Goal: Find specific page/section: Find specific page/section

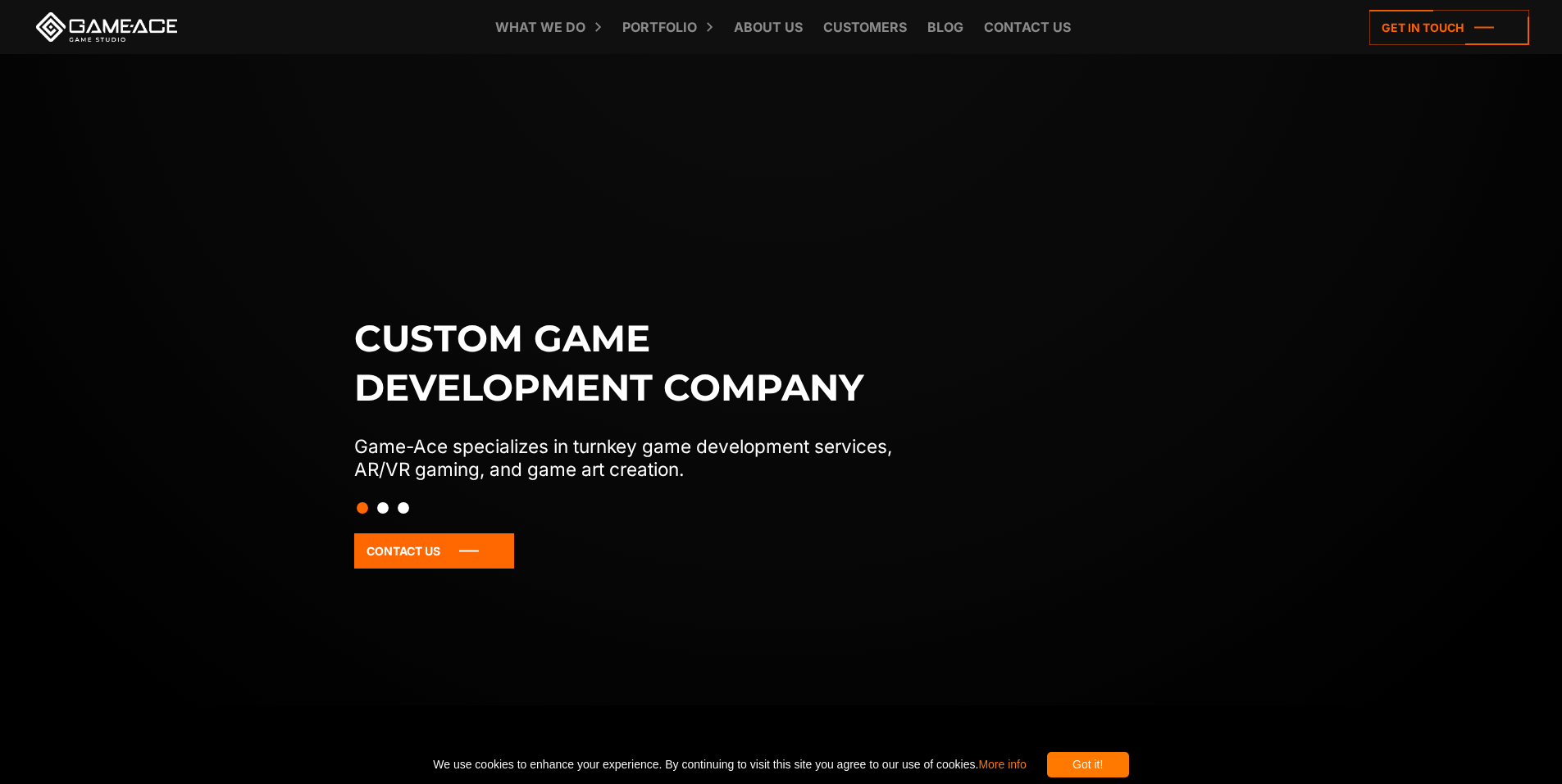
scroll to position [246, 0]
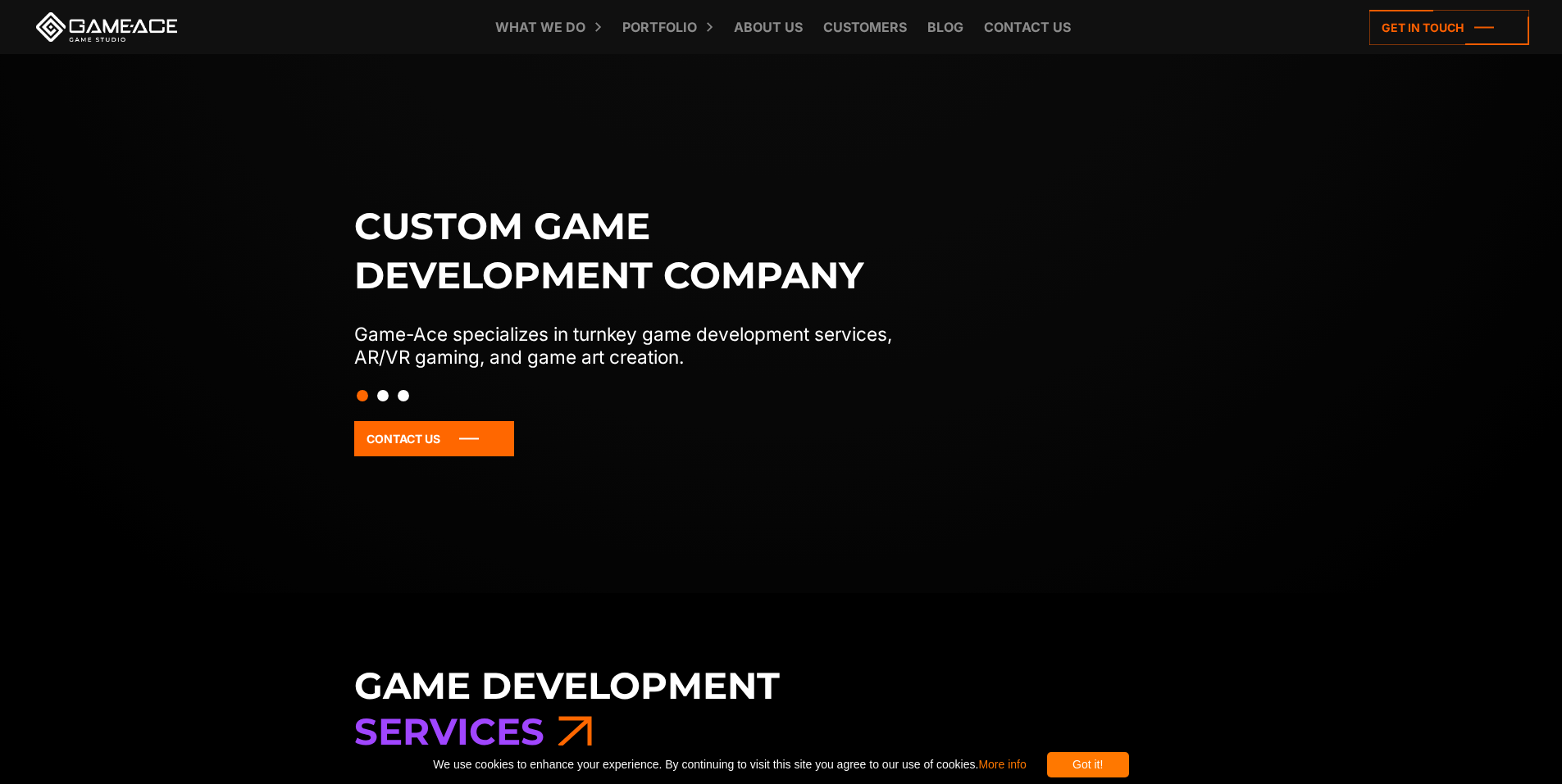
click at [380, 395] on button "Slide 2" at bounding box center [383, 395] width 12 height 28
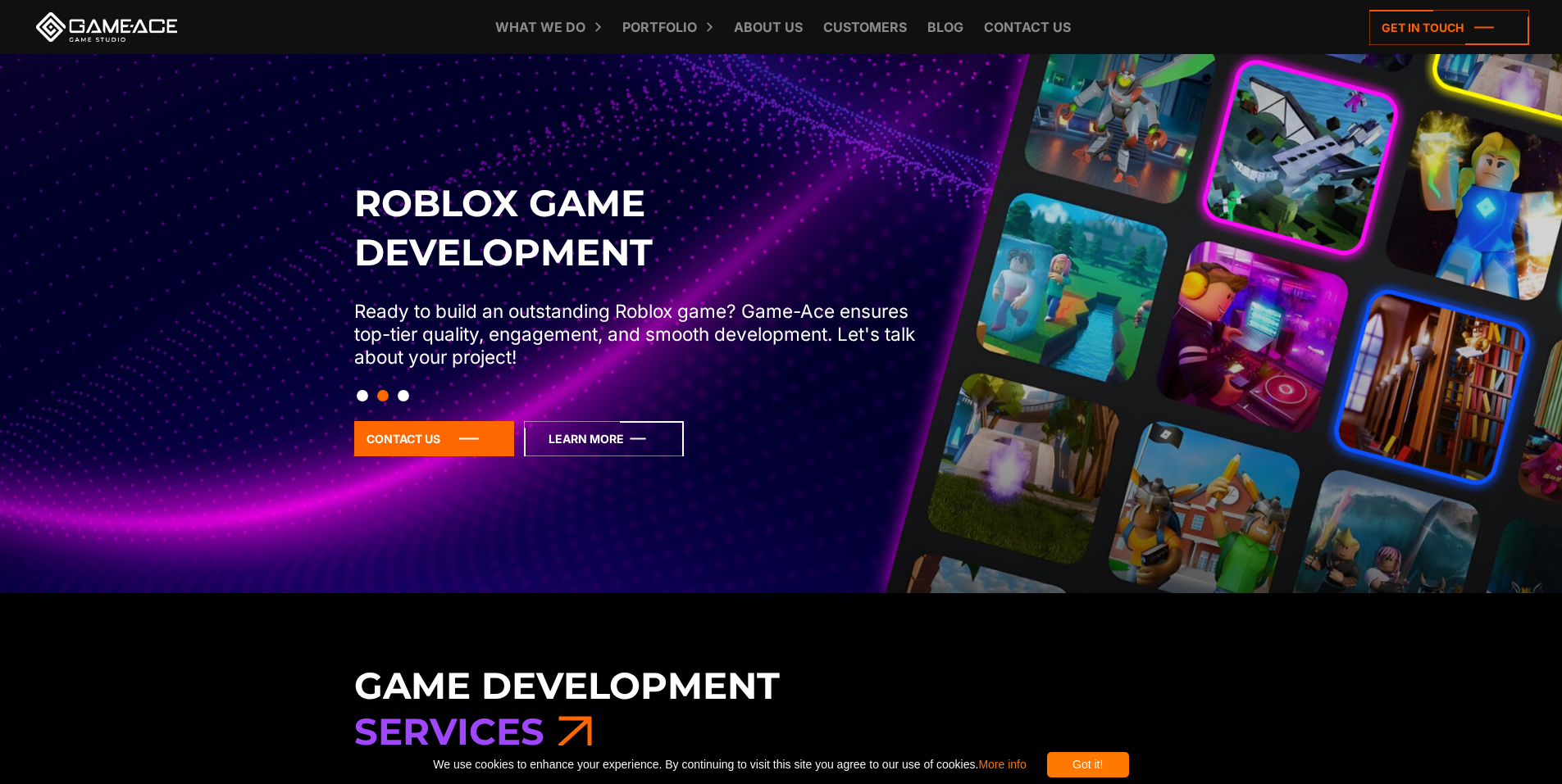
click at [587, 435] on icon at bounding box center [604, 439] width 160 height 36
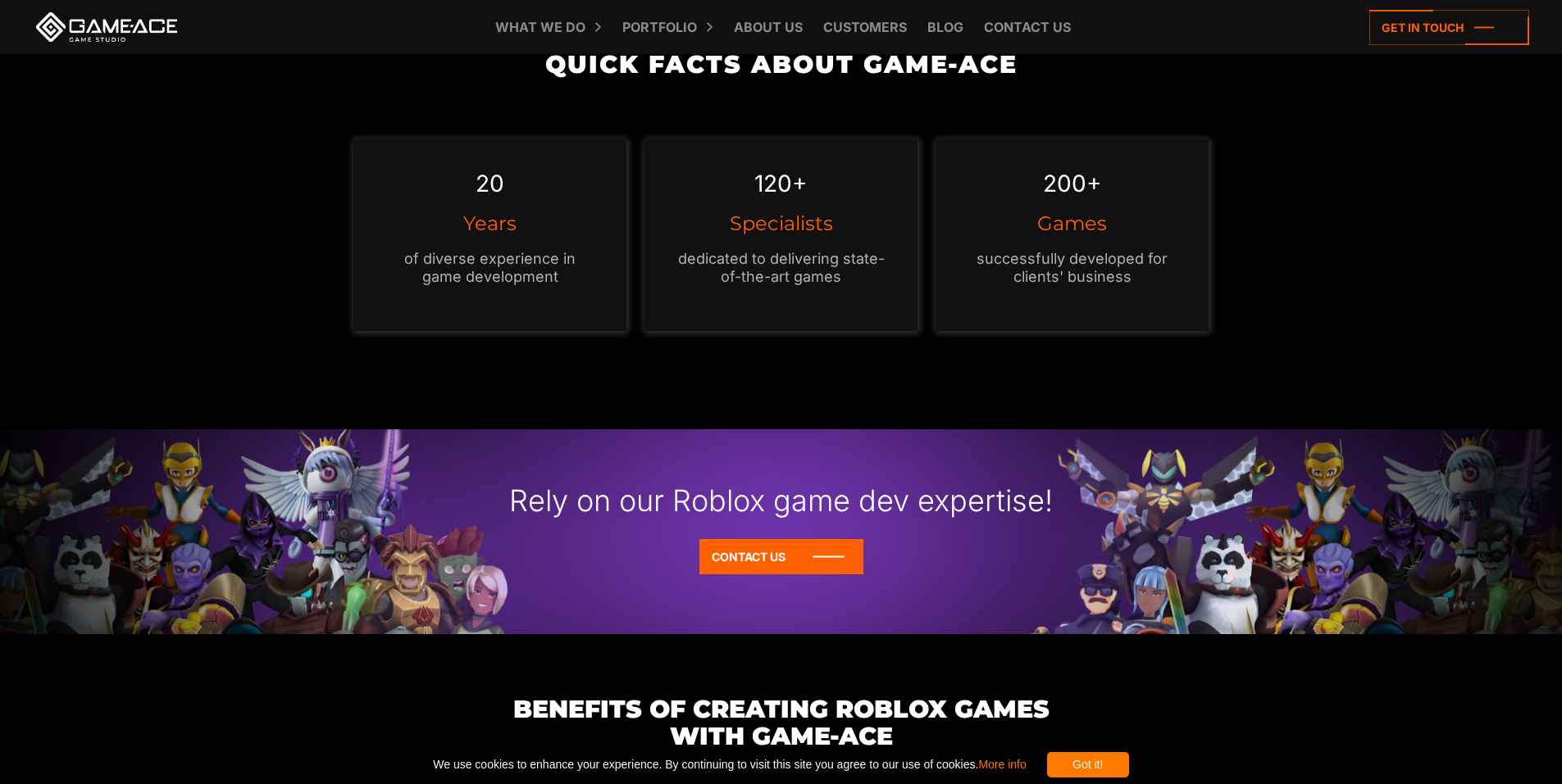
scroll to position [1393, 0]
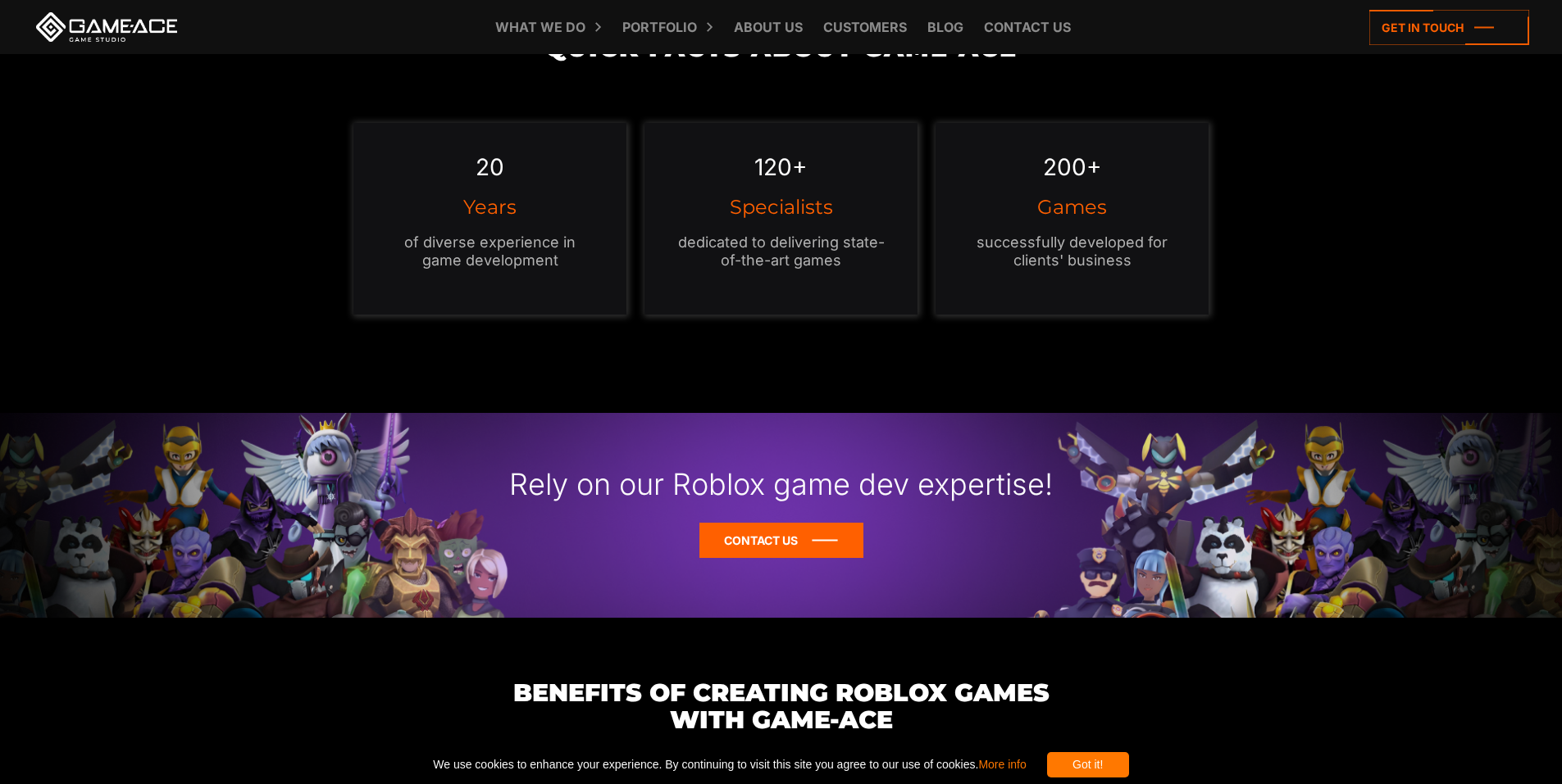
click at [780, 555] on icon at bounding box center [781, 540] width 164 height 36
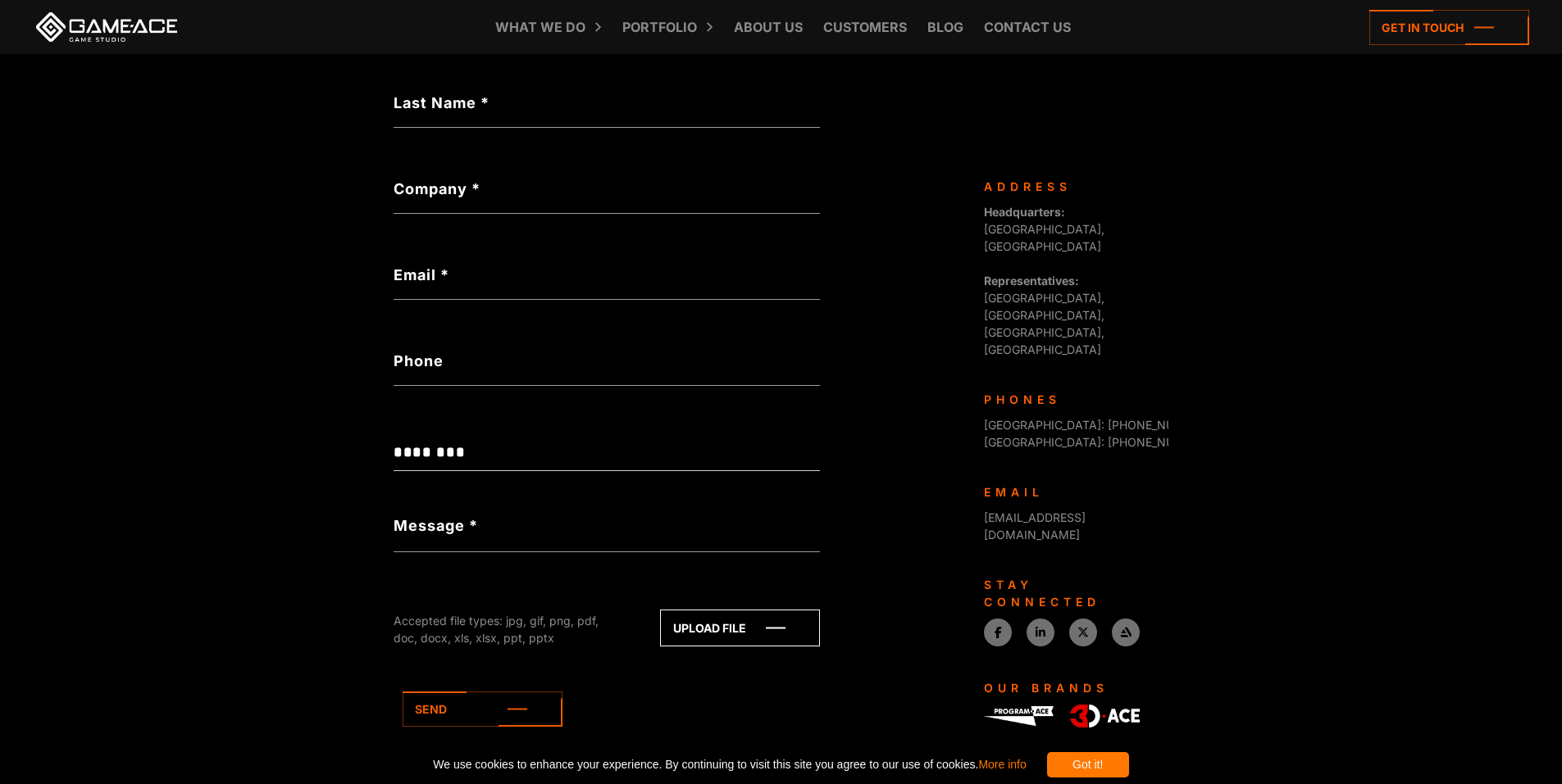
scroll to position [492, 0]
